Goal: Information Seeking & Learning: Learn about a topic

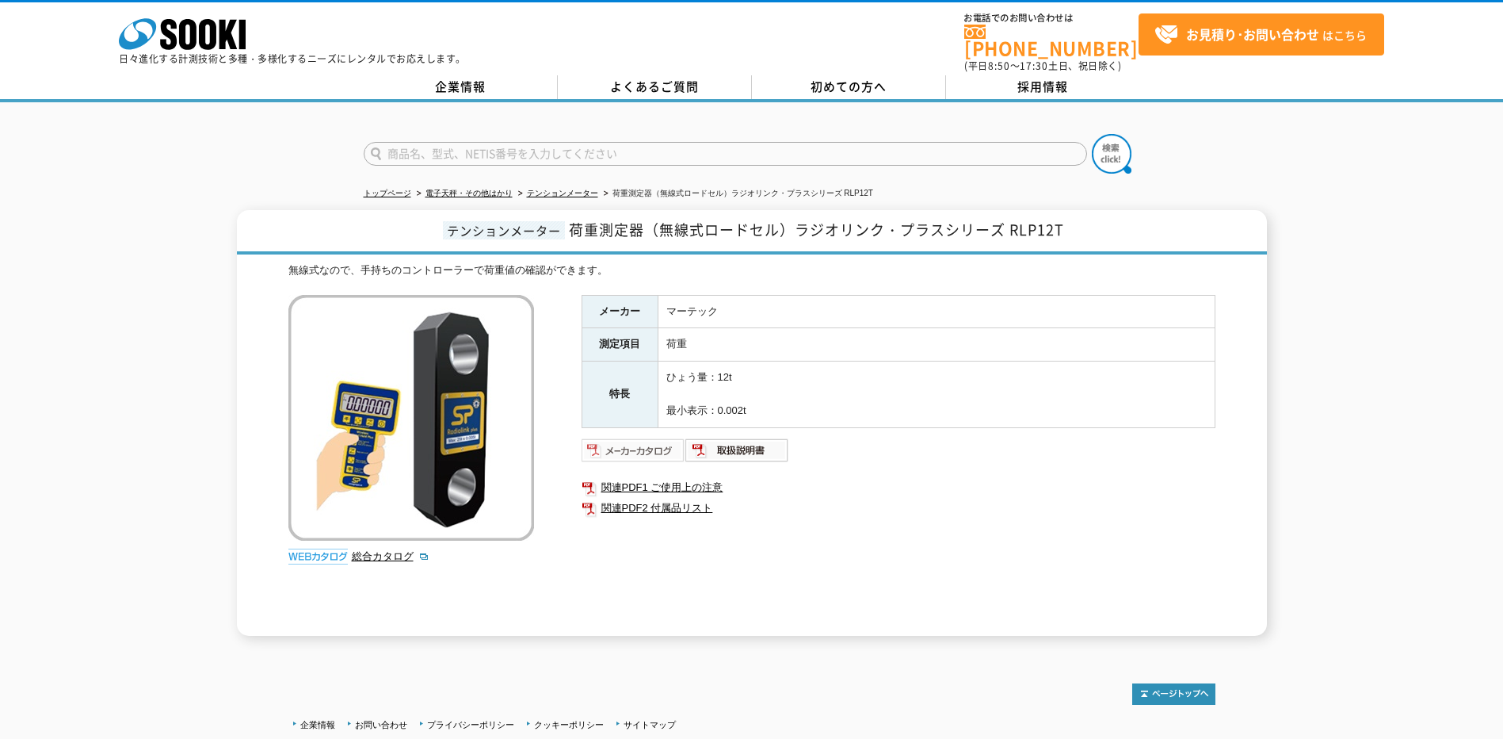
click at [648, 441] on img at bounding box center [634, 449] width 104 height 25
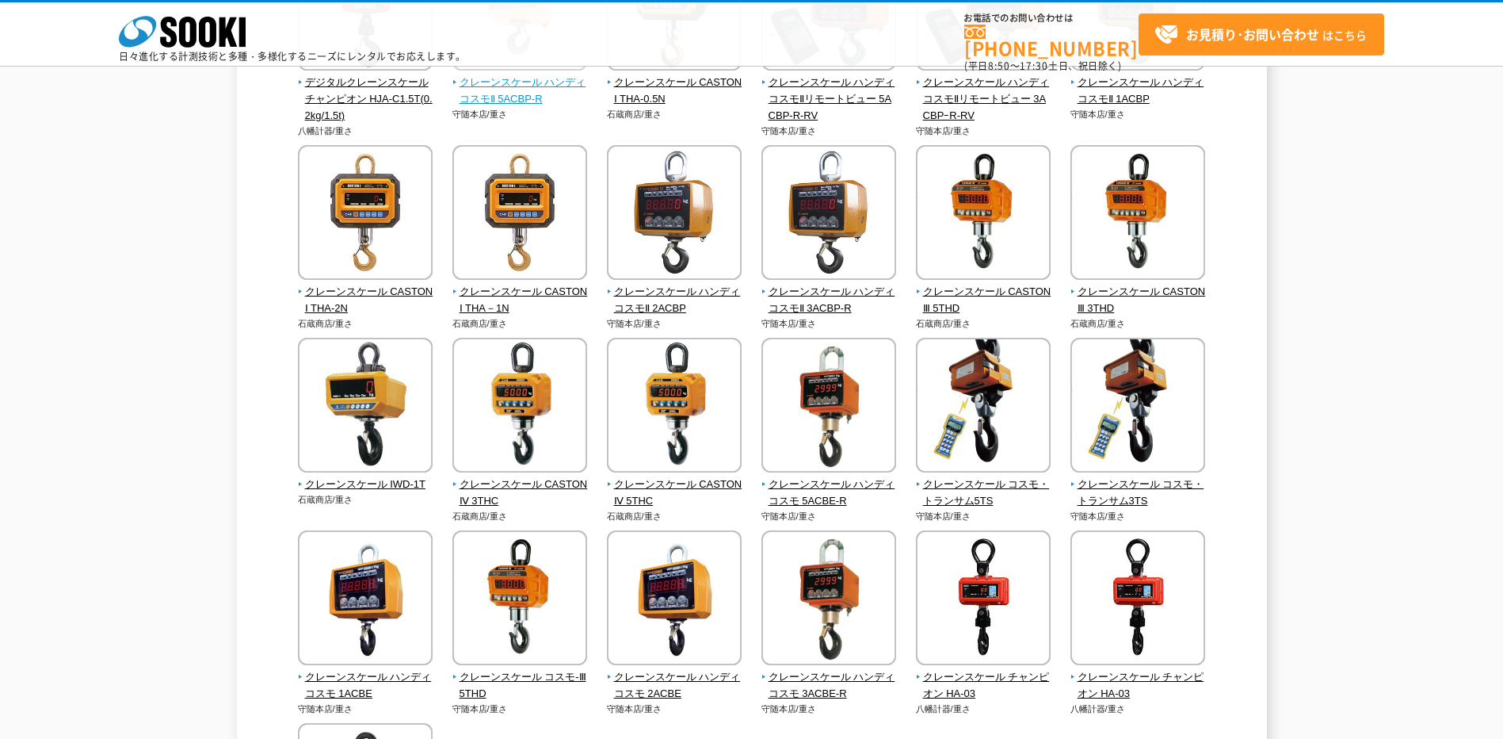
scroll to position [396, 0]
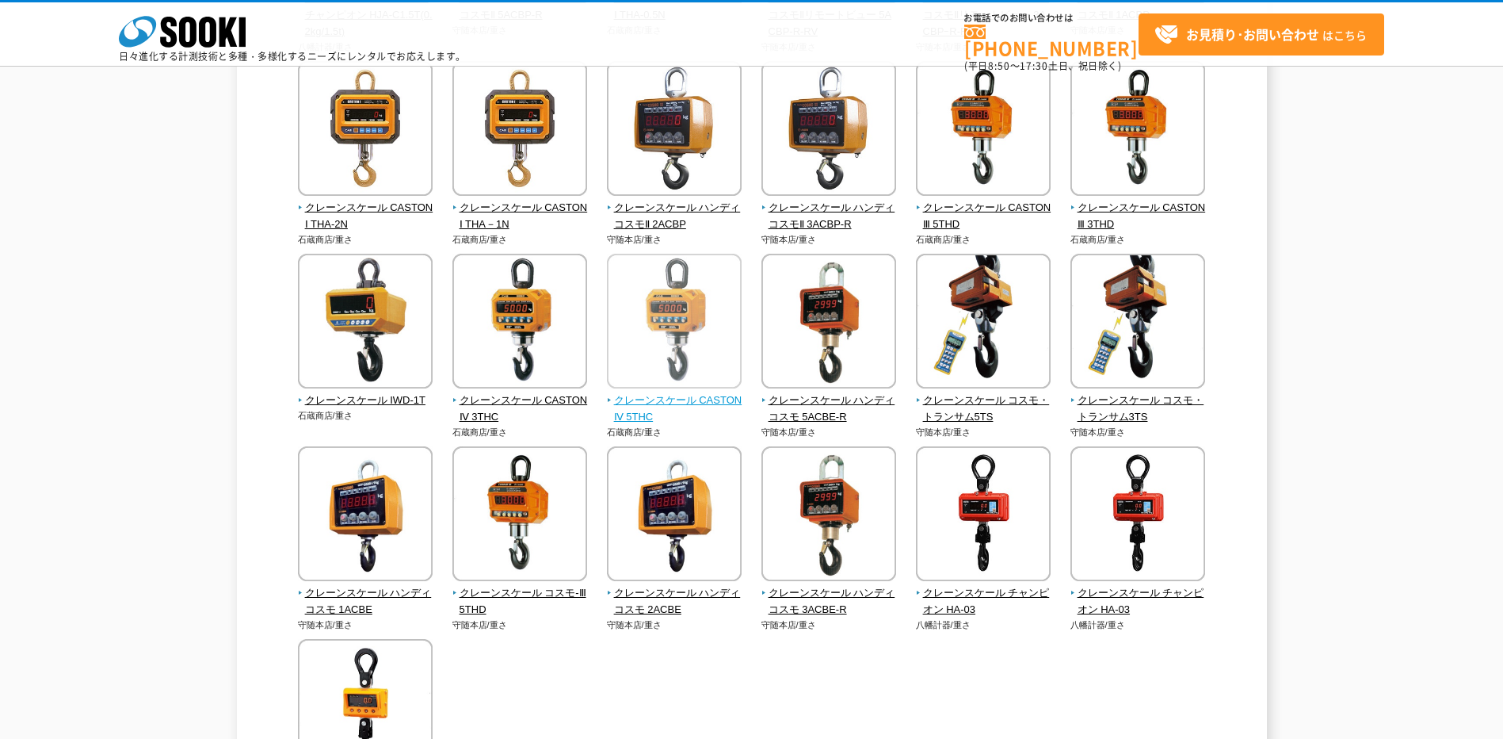
click at [696, 347] on img at bounding box center [674, 323] width 135 height 139
